Goal: Feedback & Contribution: Leave review/rating

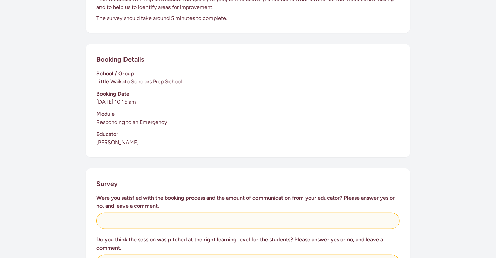
scroll to position [124, 0]
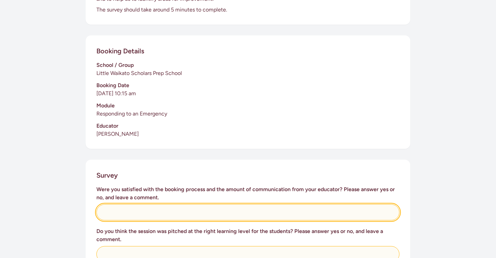
click at [124, 205] on input "text" at bounding box center [247, 213] width 303 height 16
type input "u"
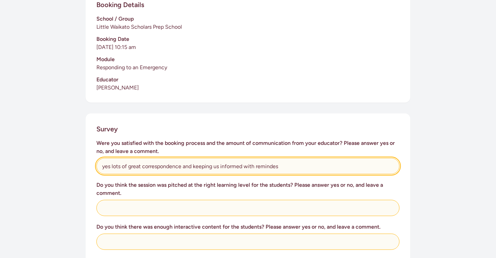
scroll to position [172, 0]
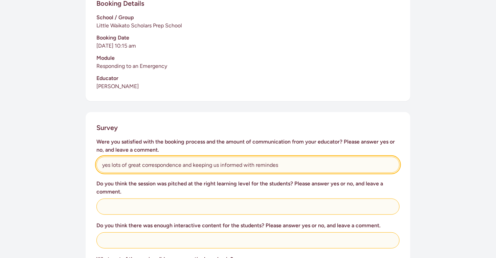
type input "yes lots of great correspondence and keeping us informed with remindes"
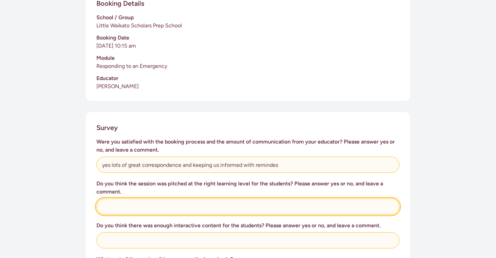
click at [173, 199] on input "text" at bounding box center [247, 207] width 303 height 16
click at [155, 200] on input "the children loved it" at bounding box center [247, 207] width 303 height 16
type input "the children loved it and got so much from it"
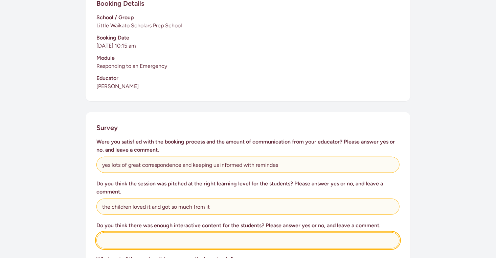
click at [134, 233] on input "text" at bounding box center [247, 241] width 303 height 16
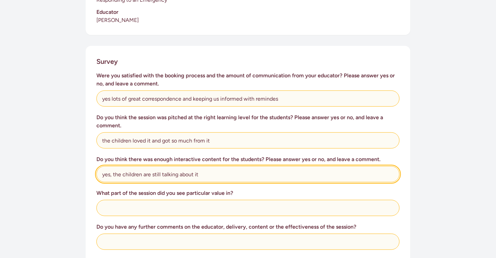
scroll to position [239, 0]
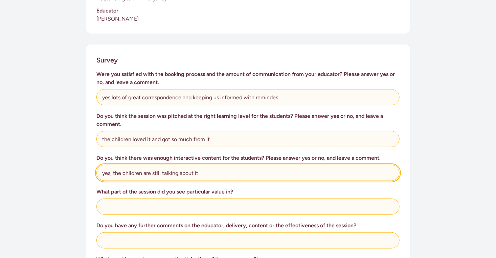
type input "yes, the children are still talking about it"
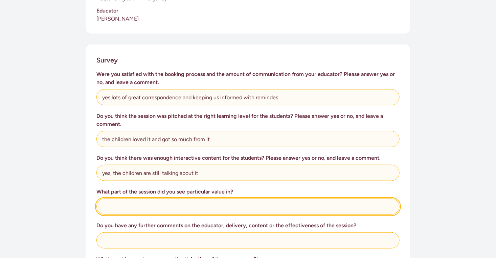
click at [217, 199] on input "text" at bounding box center [247, 207] width 303 height 16
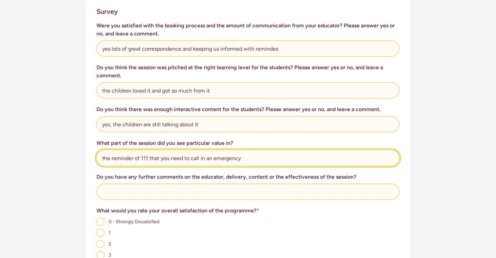
scroll to position [288, 0]
type input "the reminder of 111 that you need to call in an emergency"
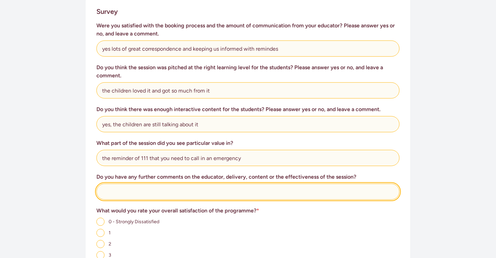
click at [108, 184] on input "text" at bounding box center [247, 192] width 303 height 16
type input "d"
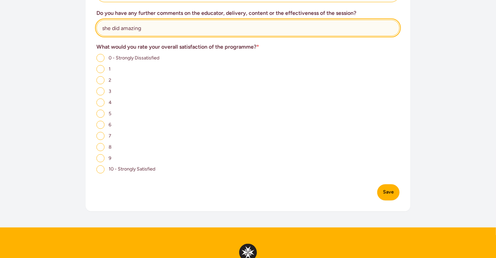
scroll to position [464, 0]
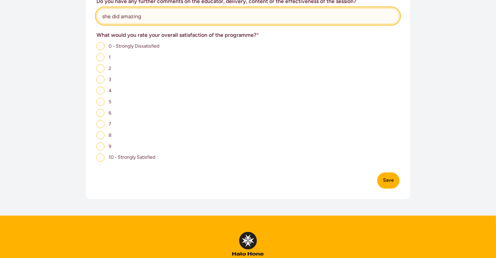
type input "she did amazing"
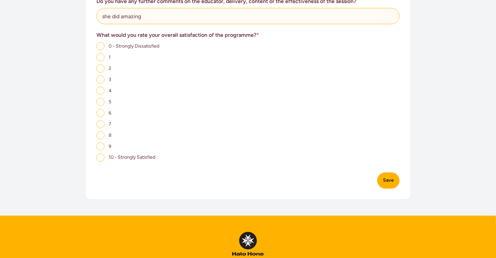
click at [103, 154] on input "10 - Strongly Satisfied" at bounding box center [100, 158] width 8 height 8
radio input "true"
click at [390, 175] on button "Save" at bounding box center [388, 181] width 22 height 16
